Goal: Information Seeking & Learning: Learn about a topic

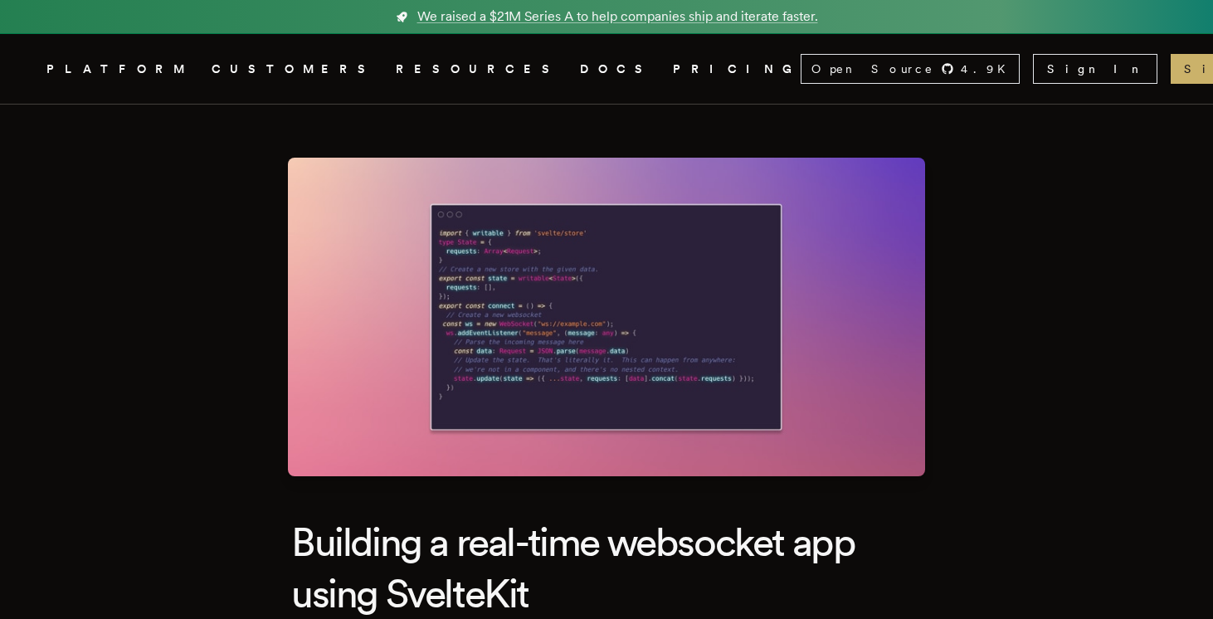
click at [305, 76] on link "CUSTOMERS" at bounding box center [294, 69] width 164 height 21
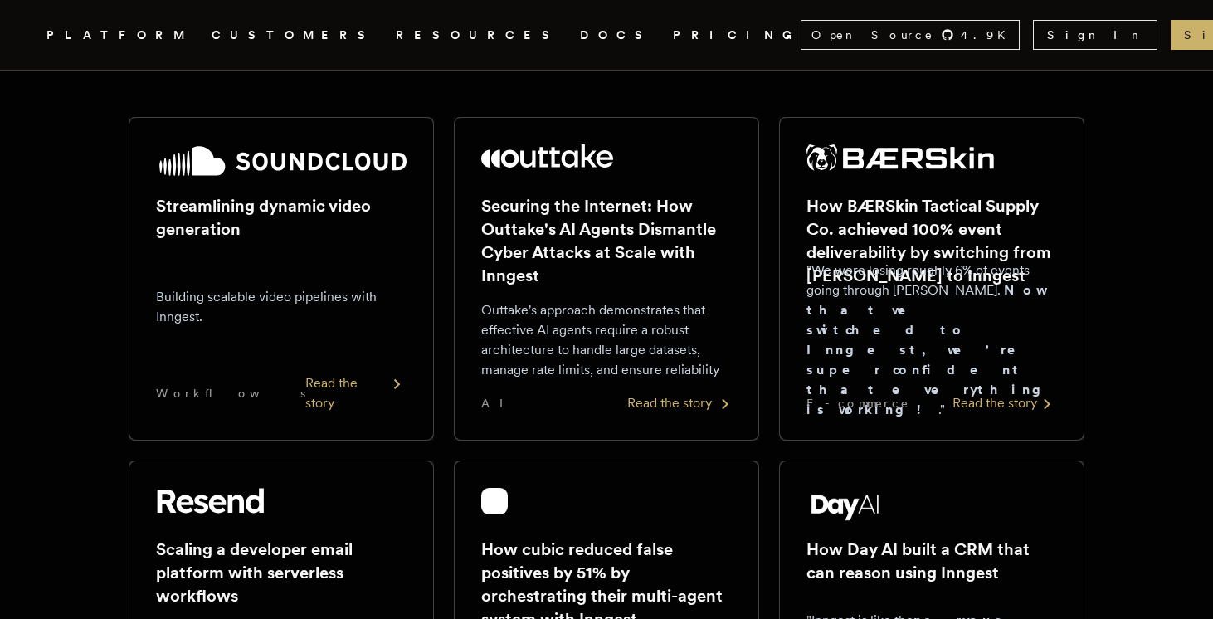
scroll to position [276, 0]
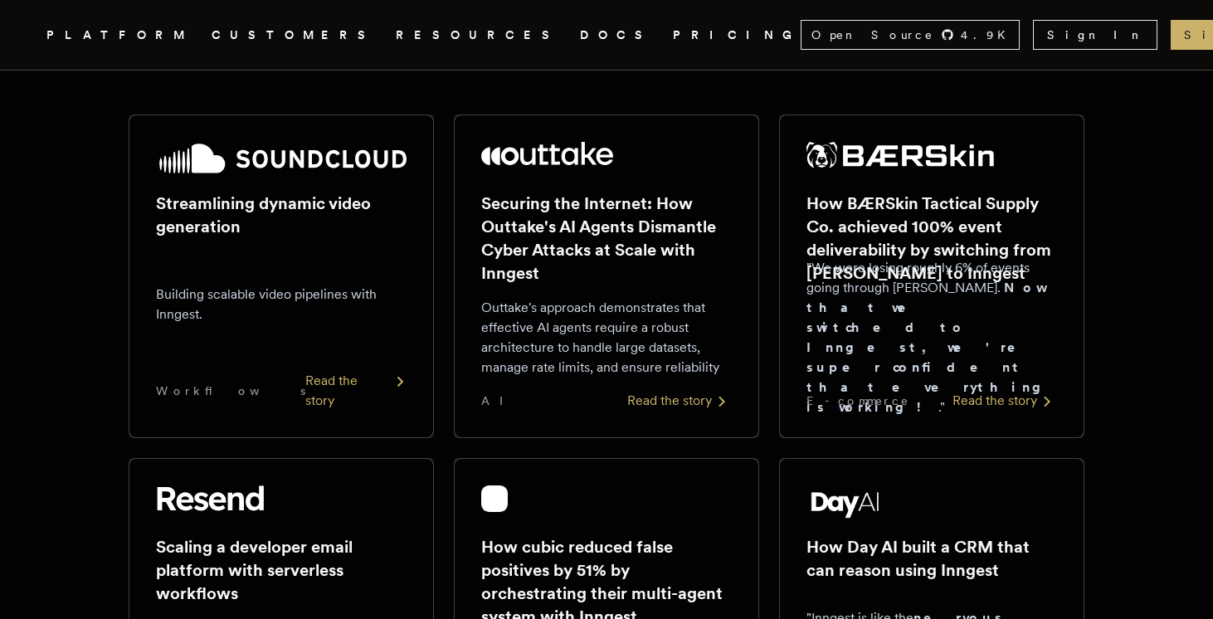
click at [370, 406] on div "Read the story" at bounding box center [355, 391] width 101 height 40
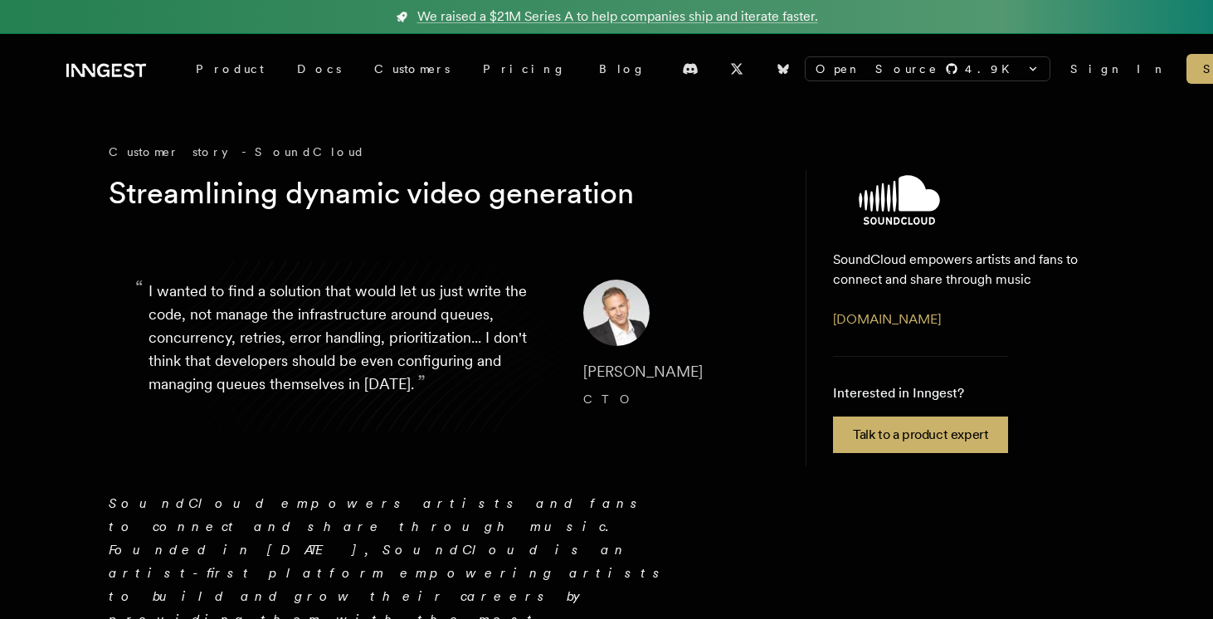
scroll to position [24, 0]
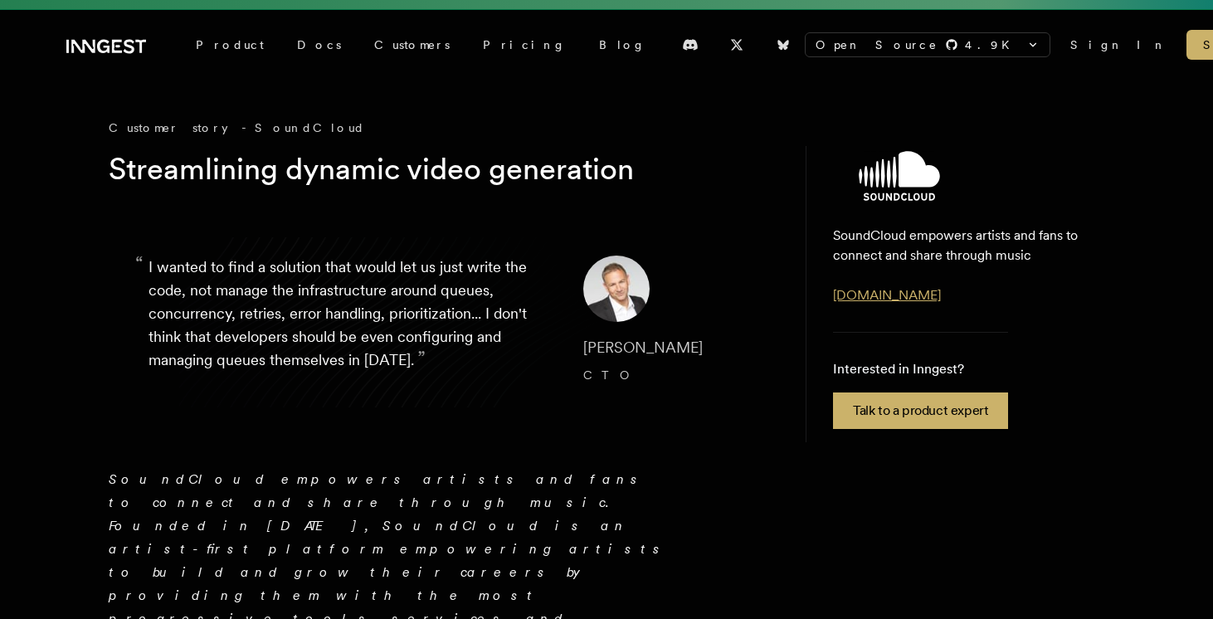
click at [896, 301] on link "[DOMAIN_NAME]" at bounding box center [887, 295] width 108 height 16
click at [166, 131] on div "Customer story - SoundCloud" at bounding box center [441, 127] width 664 height 17
click at [358, 42] on link "Customers" at bounding box center [412, 45] width 109 height 30
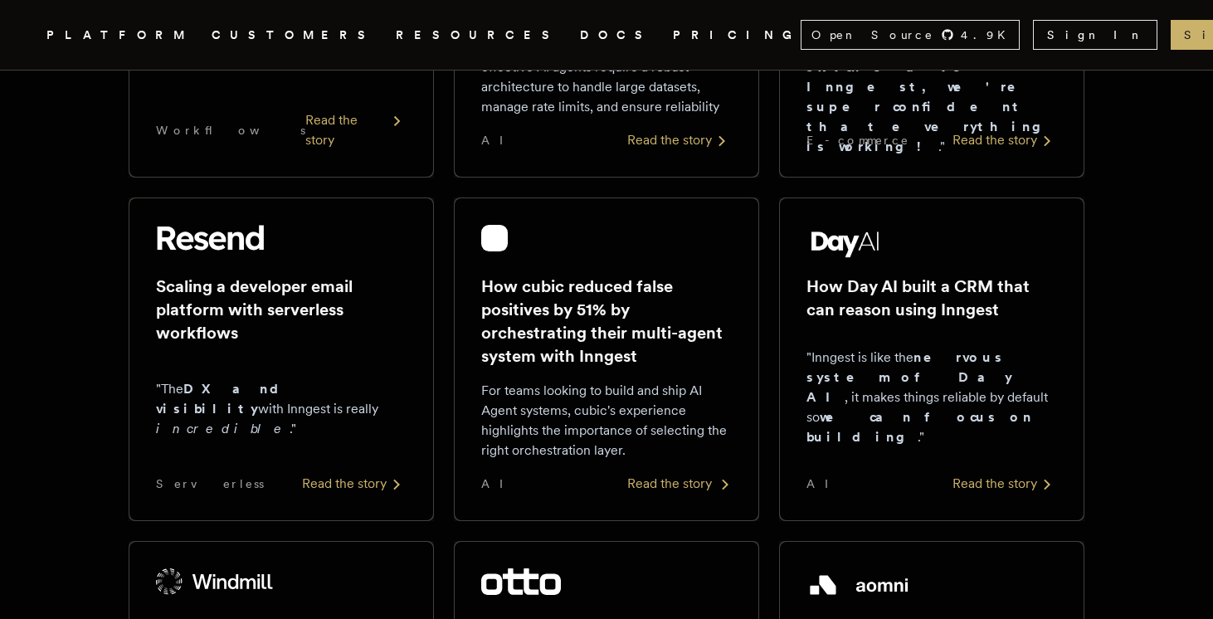
scroll to position [599, 0]
